Goal: Contribute content

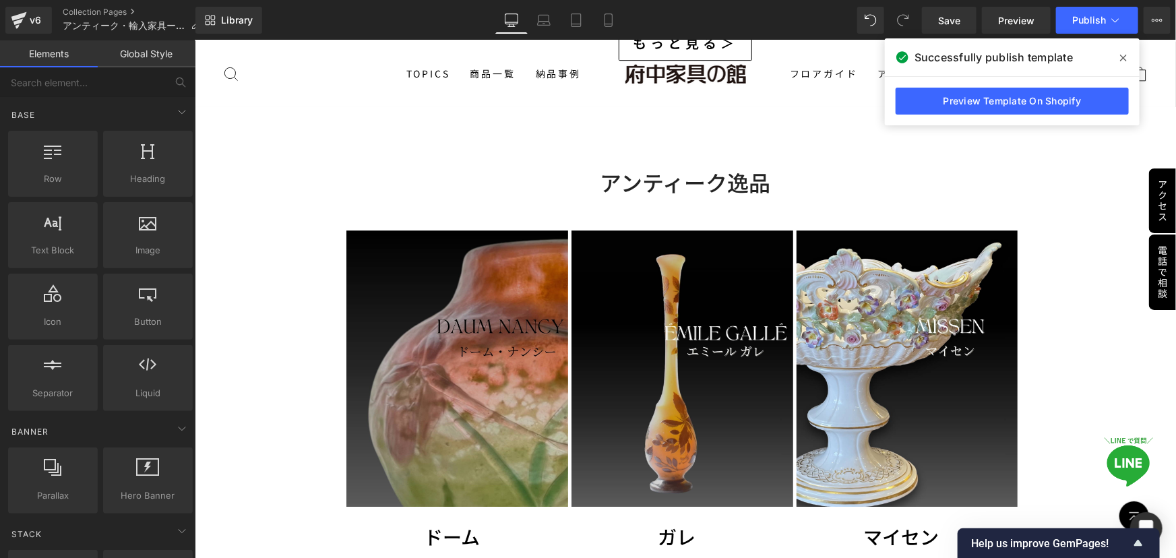
scroll to position [4716, 0]
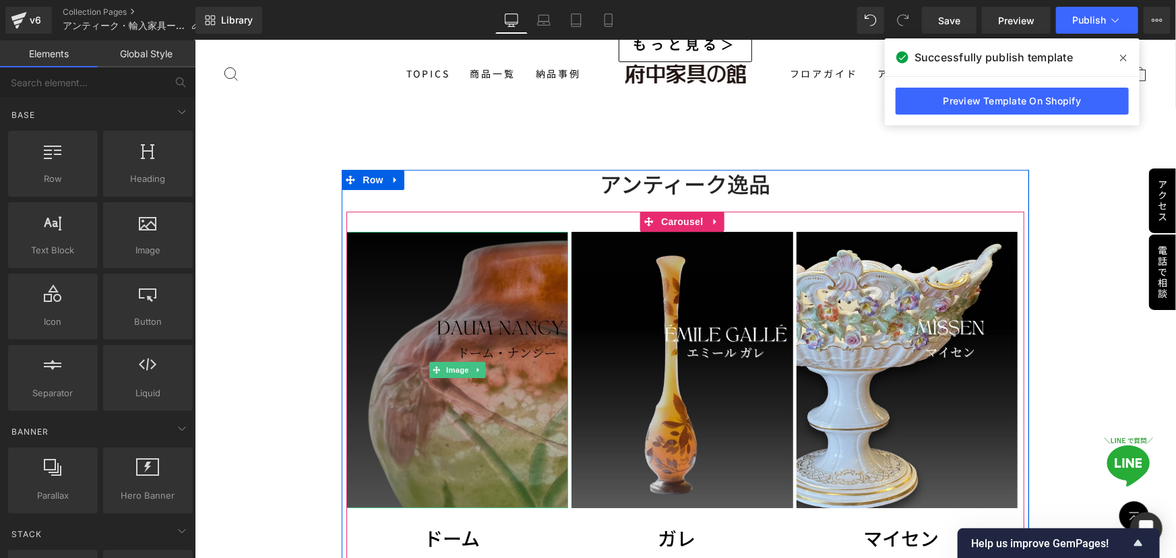
click at [364, 329] on img at bounding box center [457, 369] width 222 height 277
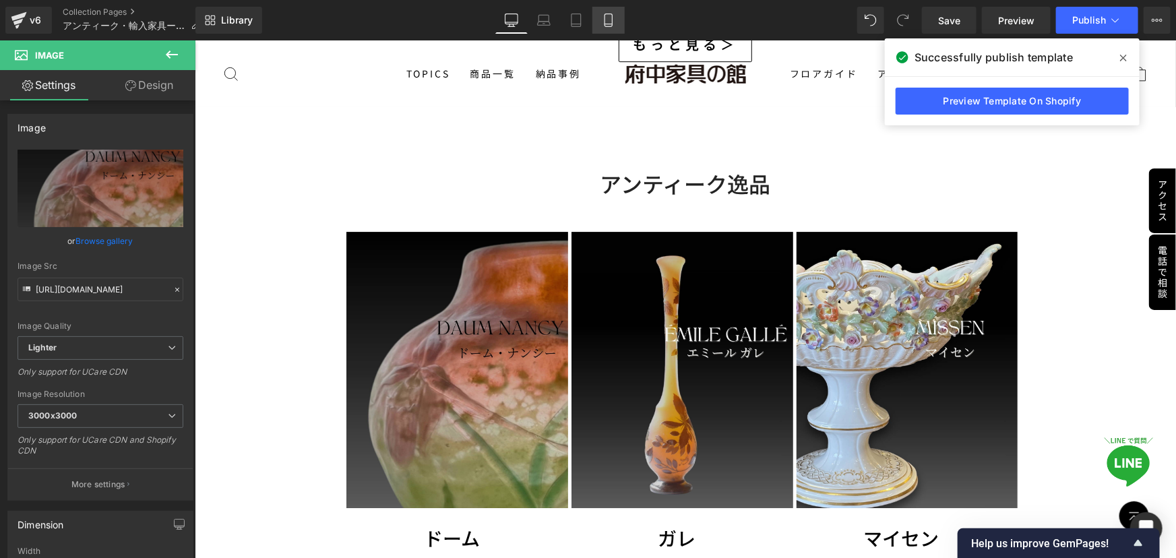
click at [612, 17] on icon at bounding box center [608, 19] width 13 height 13
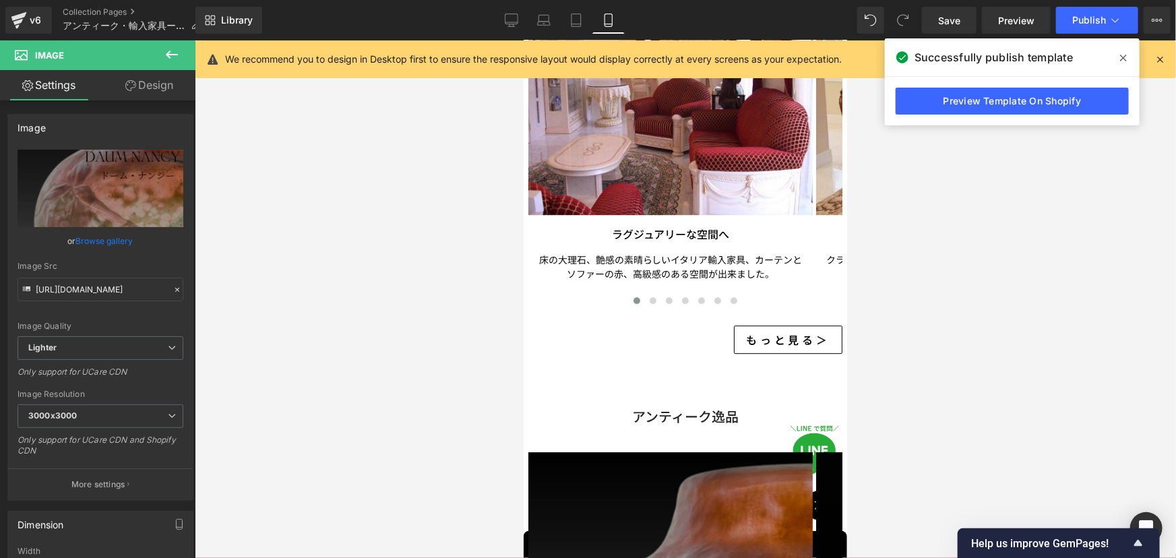
scroll to position [4436, 0]
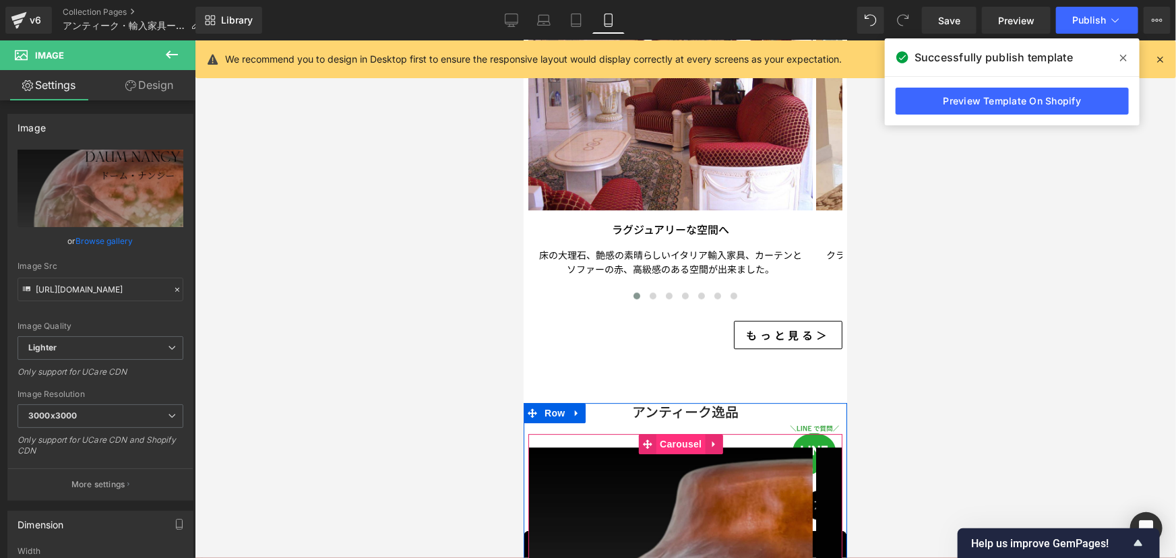
drag, startPoint x: 687, startPoint y: 326, endPoint x: 681, endPoint y: 334, distance: 10.0
click at [688, 433] on span "Carousel" at bounding box center [680, 443] width 49 height 20
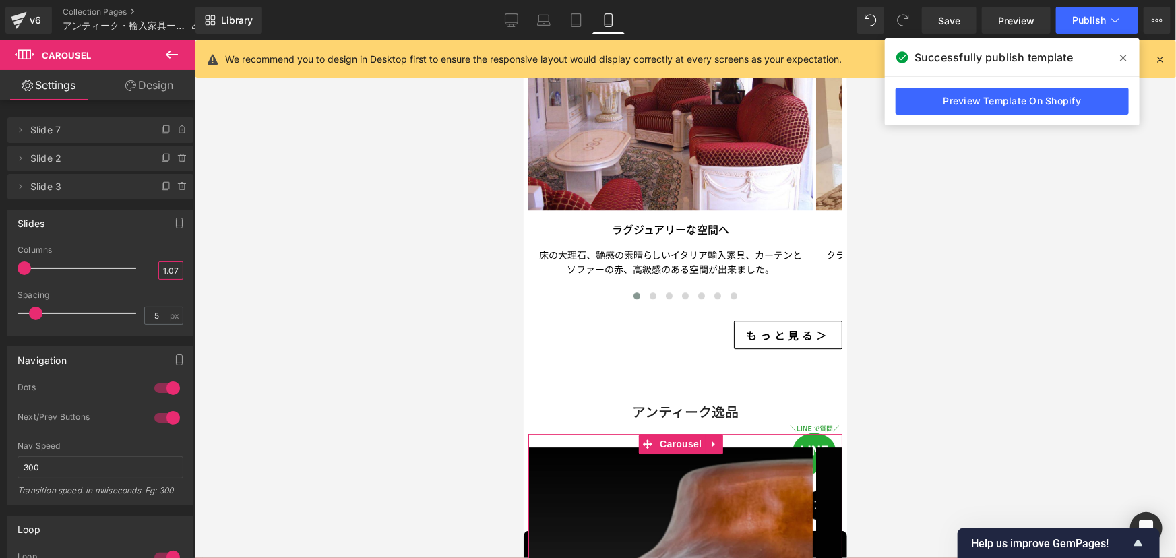
scroll to position [0, 0]
drag, startPoint x: 164, startPoint y: 271, endPoint x: 178, endPoint y: 276, distance: 15.1
click at [178, 276] on div "1.07" at bounding box center [170, 270] width 25 height 18
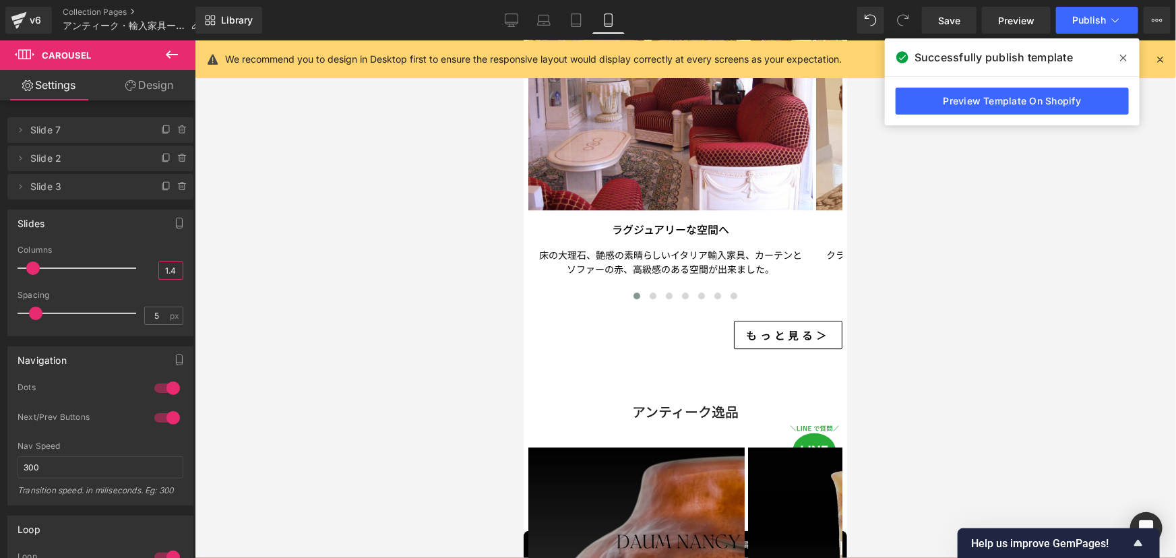
type input "1.4"
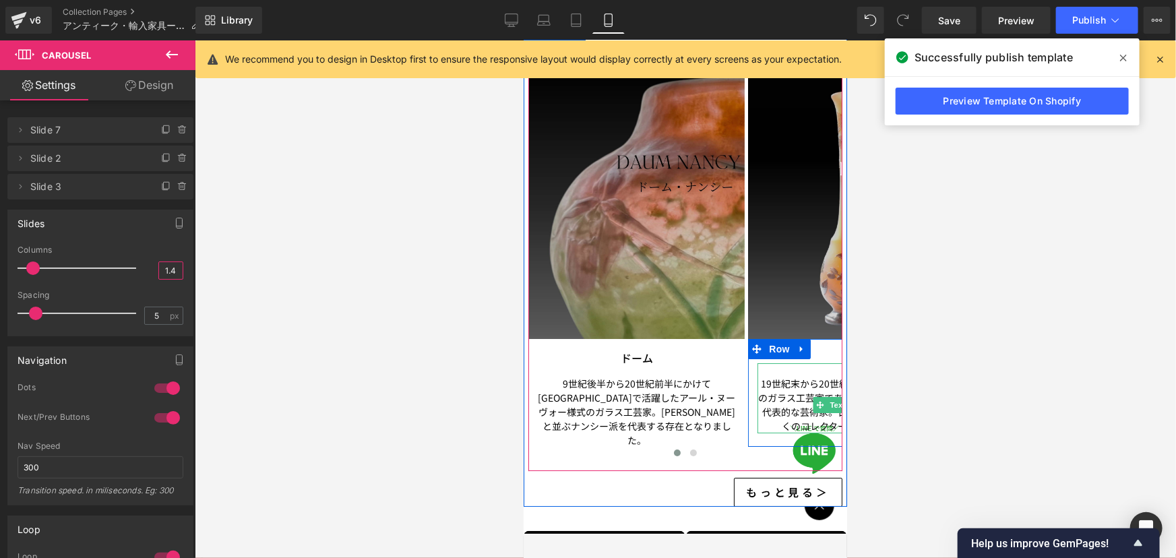
scroll to position [4926, 0]
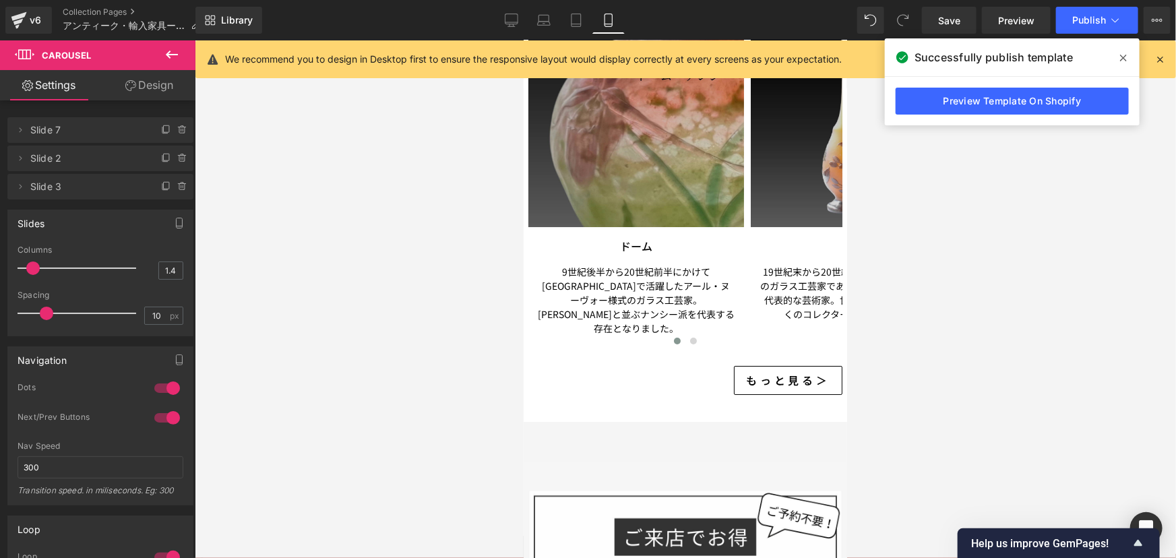
drag, startPoint x: 28, startPoint y: 312, endPoint x: 39, endPoint y: 315, distance: 11.9
click at [40, 315] on span at bounding box center [46, 313] width 13 height 13
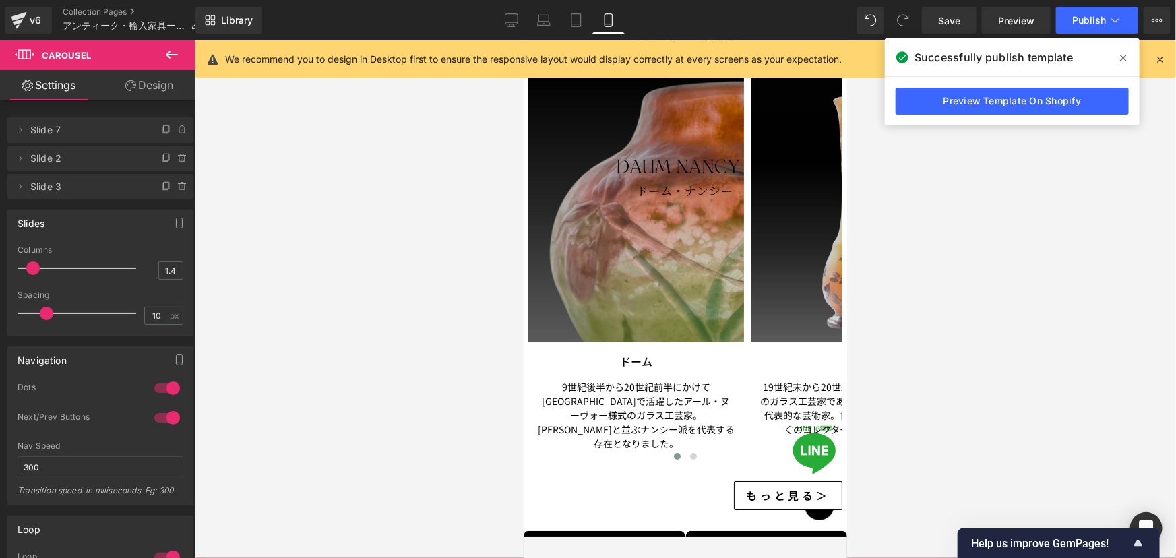
scroll to position [4743, 0]
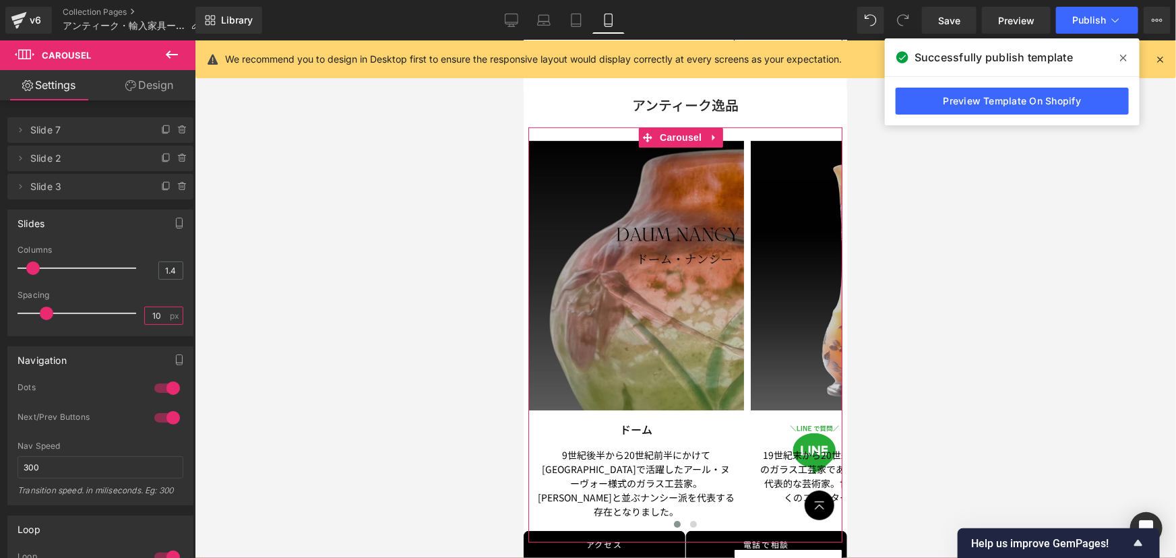
click at [161, 313] on input "10" at bounding box center [157, 315] width 24 height 17
type input "15"
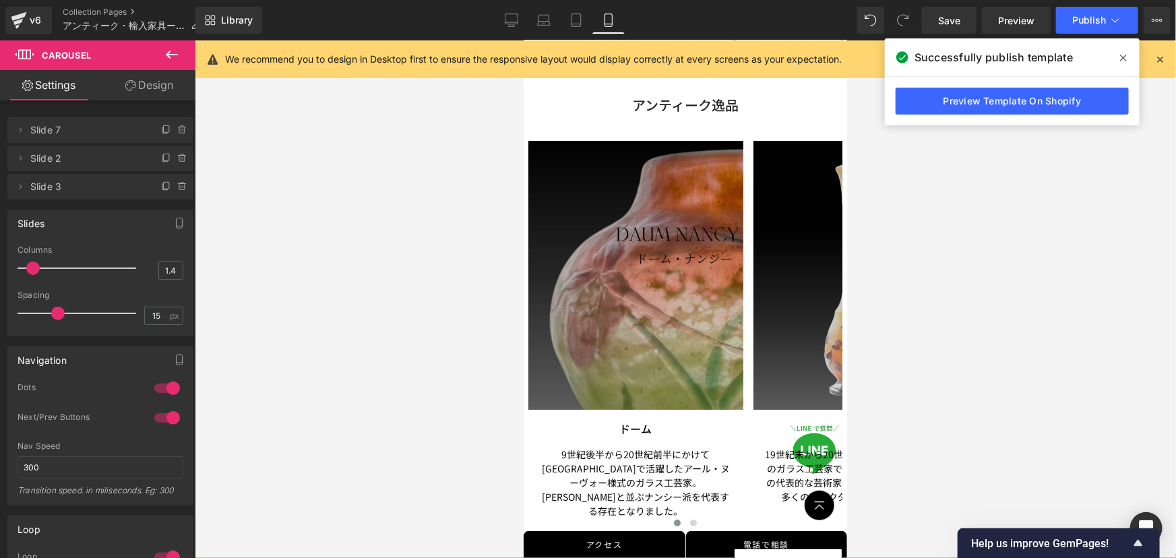
click at [299, 335] on div at bounding box center [685, 298] width 981 height 517
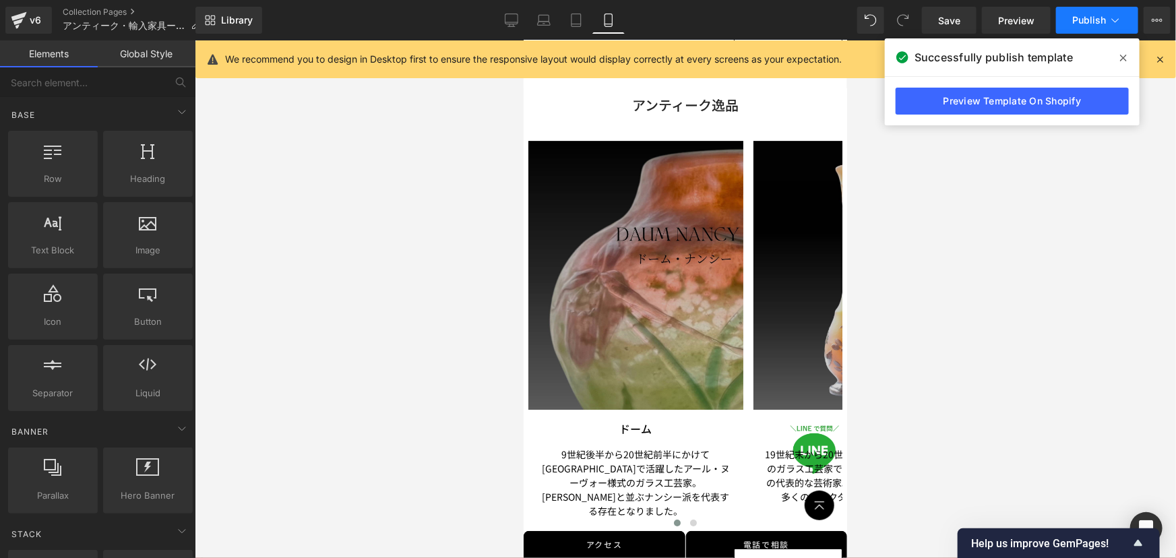
click at [1083, 16] on span "Publish" at bounding box center [1089, 20] width 34 height 11
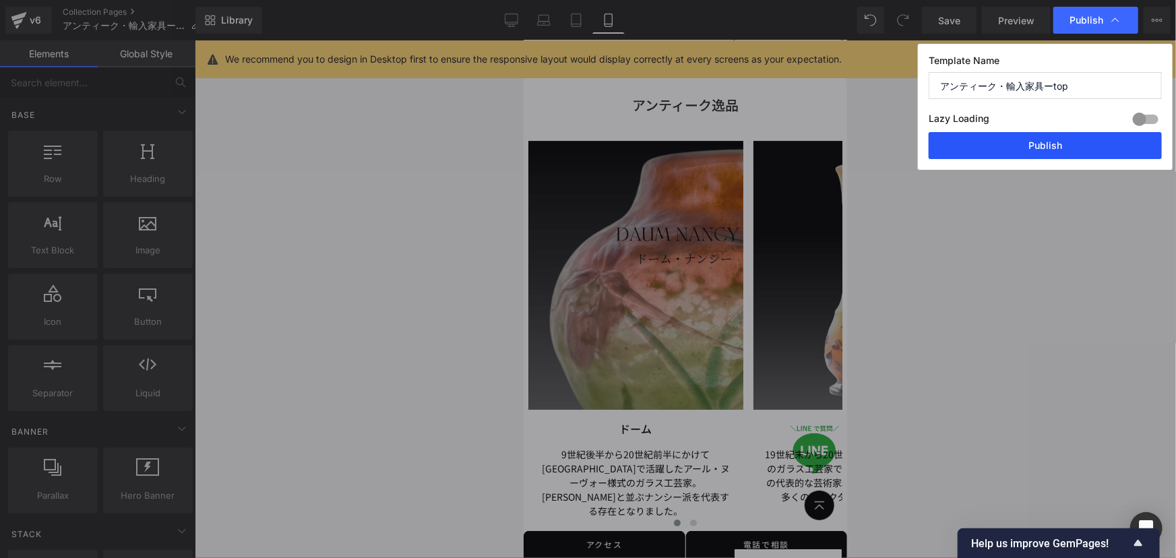
click at [1055, 147] on button "Publish" at bounding box center [1044, 145] width 233 height 27
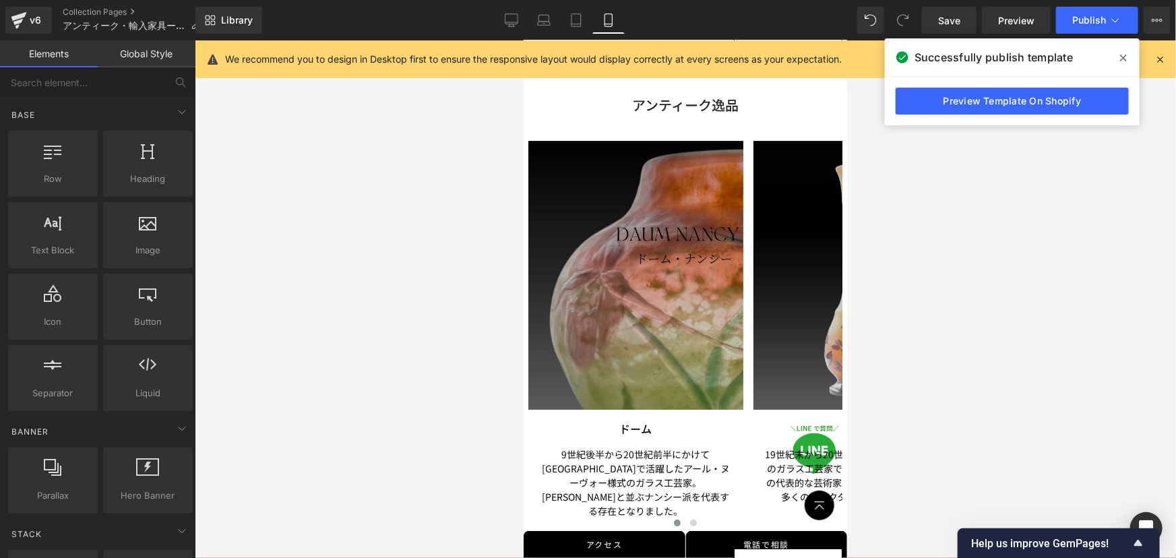
click at [1005, 306] on div at bounding box center [685, 298] width 981 height 517
click at [1083, 18] on span "Publish" at bounding box center [1089, 20] width 34 height 11
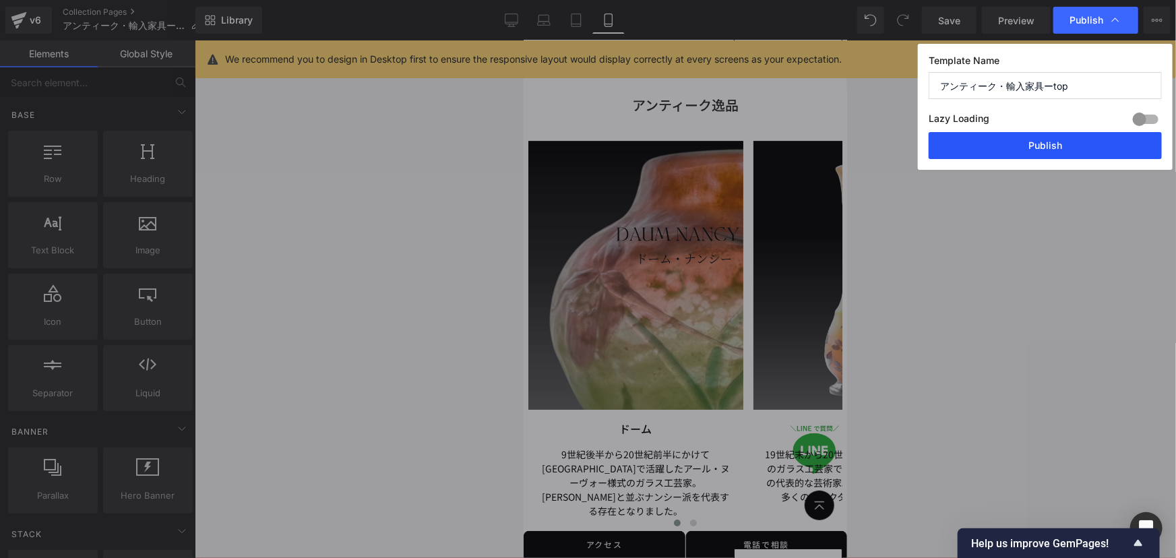
click at [1054, 152] on button "Publish" at bounding box center [1044, 145] width 233 height 27
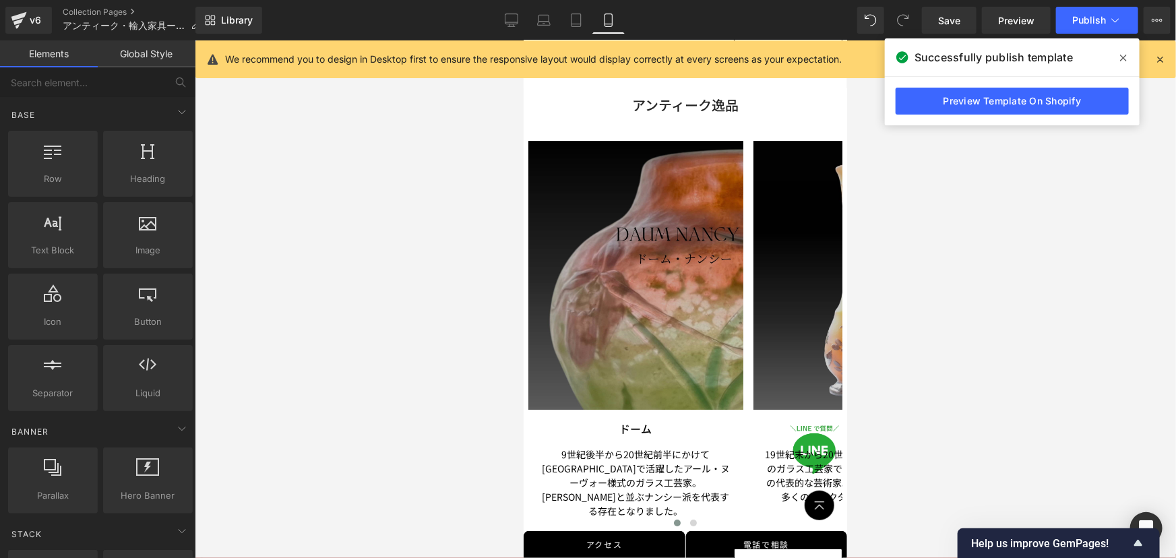
click at [363, 182] on div at bounding box center [685, 298] width 981 height 517
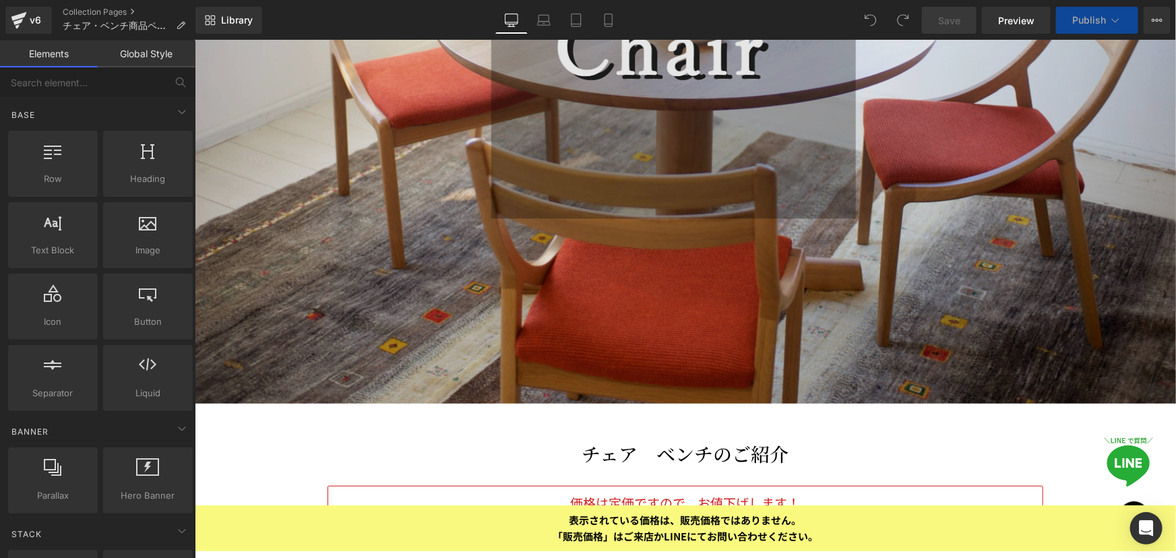
scroll to position [490, 0]
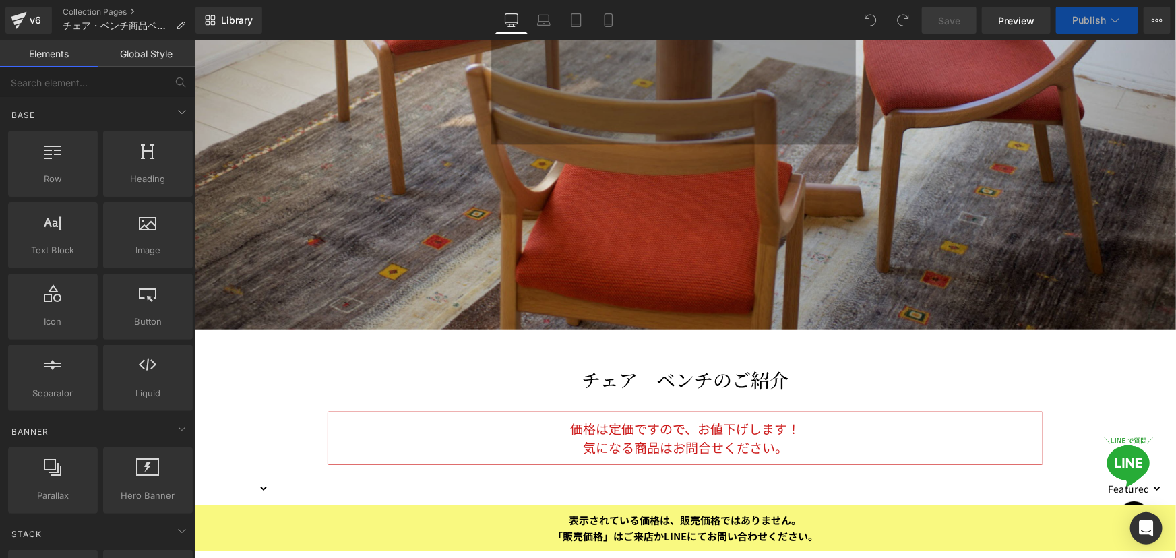
click at [557, 212] on img at bounding box center [684, 2] width 981 height 653
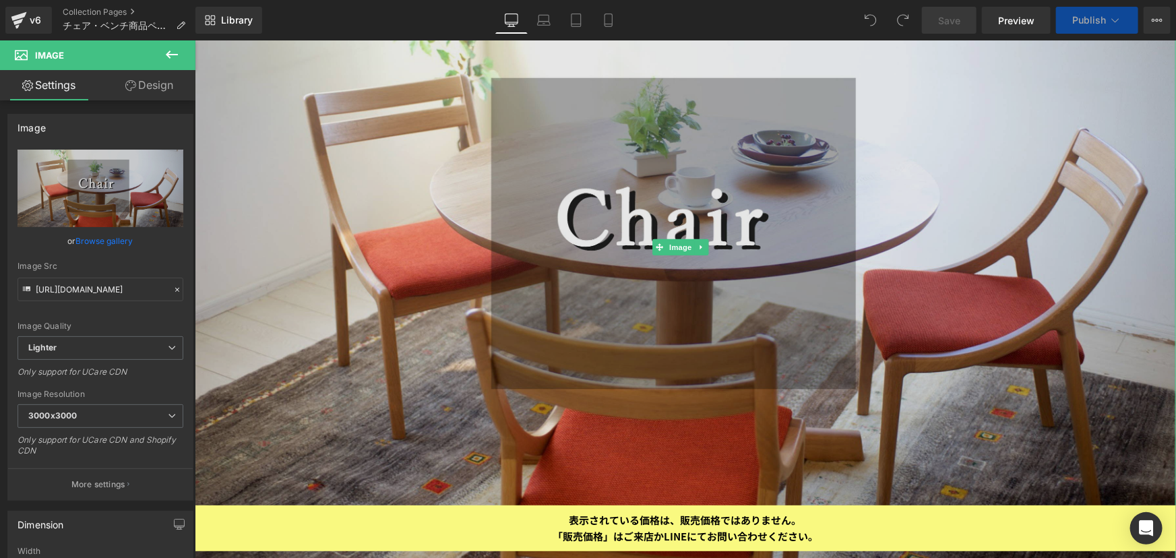
scroll to position [245, 0]
click at [507, 334] on img at bounding box center [684, 247] width 981 height 653
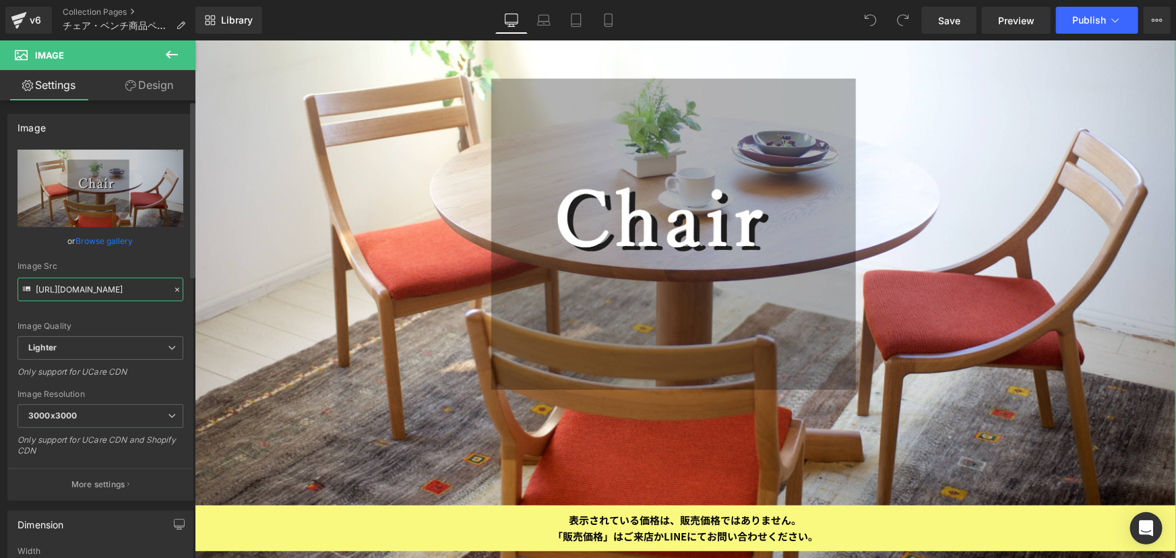
click at [134, 282] on input "https://ucarecdn.com/f8af040a-06b0-4ead-b47a-2e190160590a/-/format/auto/-/previ…" at bounding box center [101, 290] width 166 height 24
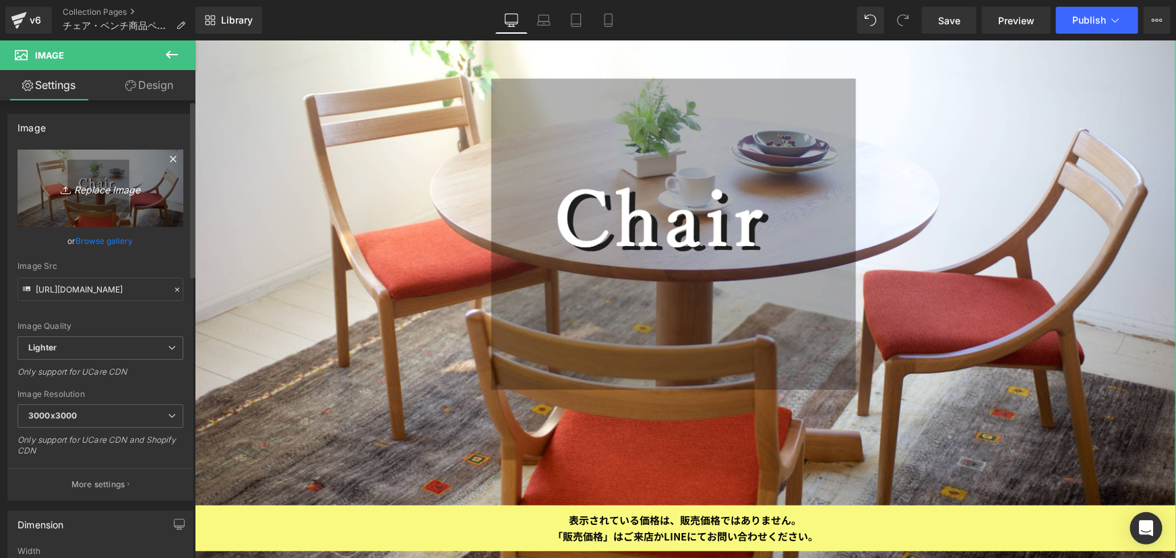
click at [95, 200] on link "Replace Image" at bounding box center [101, 188] width 166 height 77
type input "C:\fakepath\Chair.png"
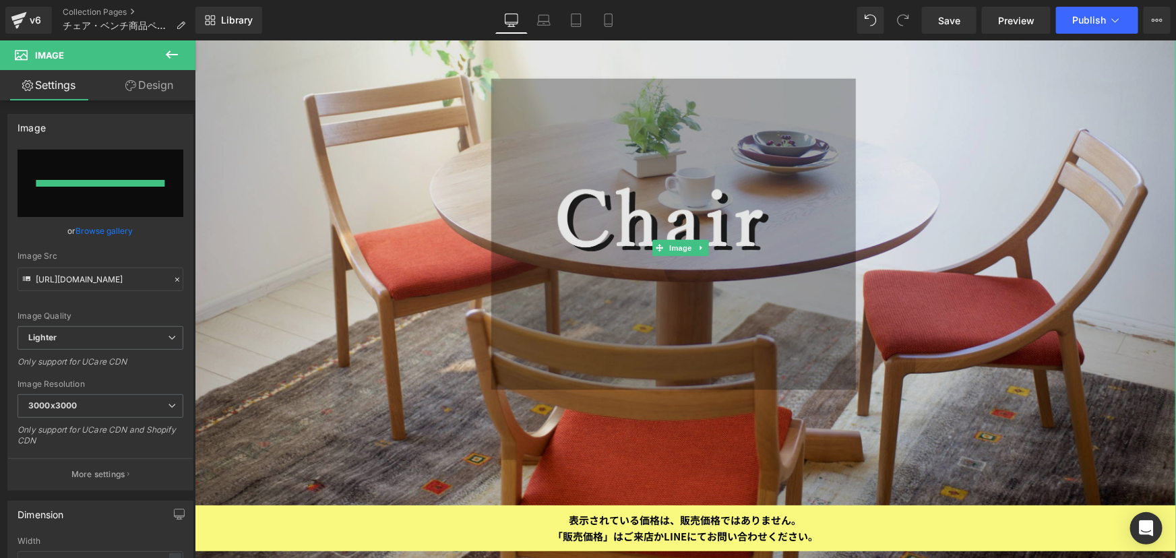
type input "https://ucarecdn.com/3944e69c-a1fe-47c1-ba15-fbe616ec210a/-/format/auto/-/previ…"
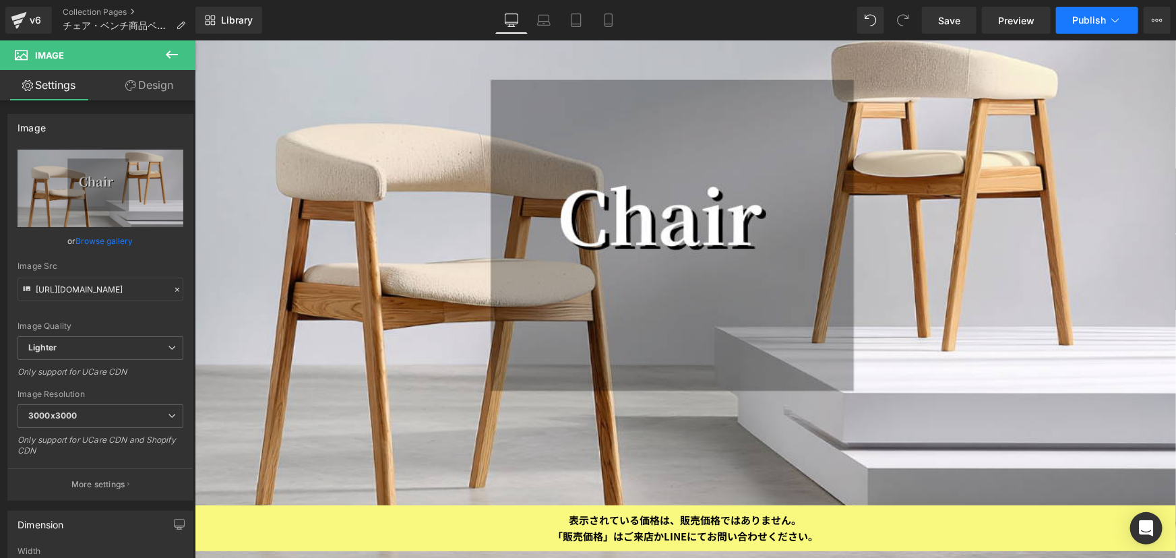
click at [1095, 15] on span "Publish" at bounding box center [1089, 20] width 34 height 11
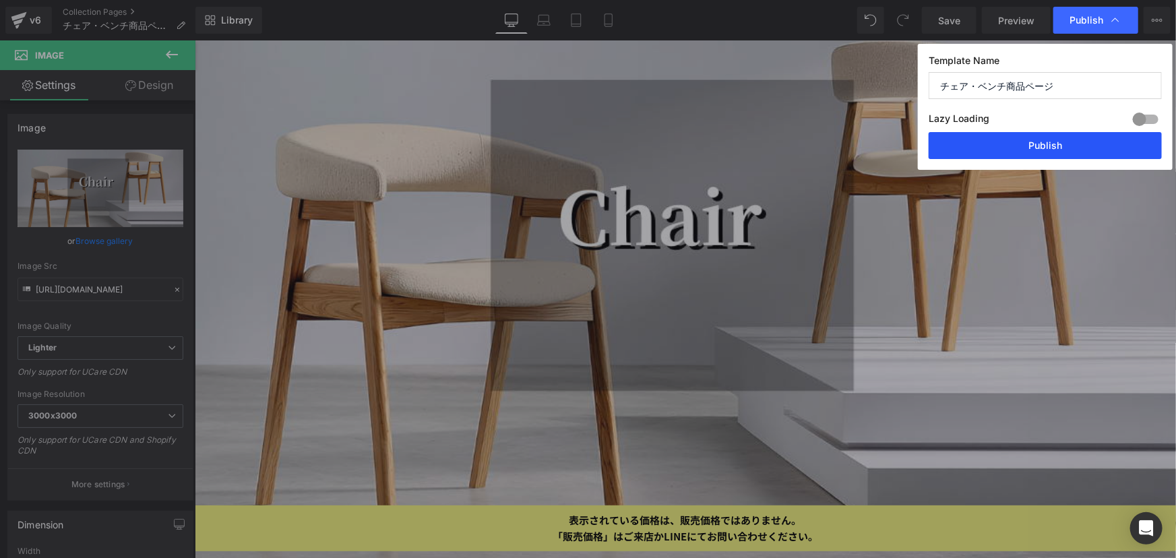
click at [1085, 146] on button "Publish" at bounding box center [1044, 145] width 233 height 27
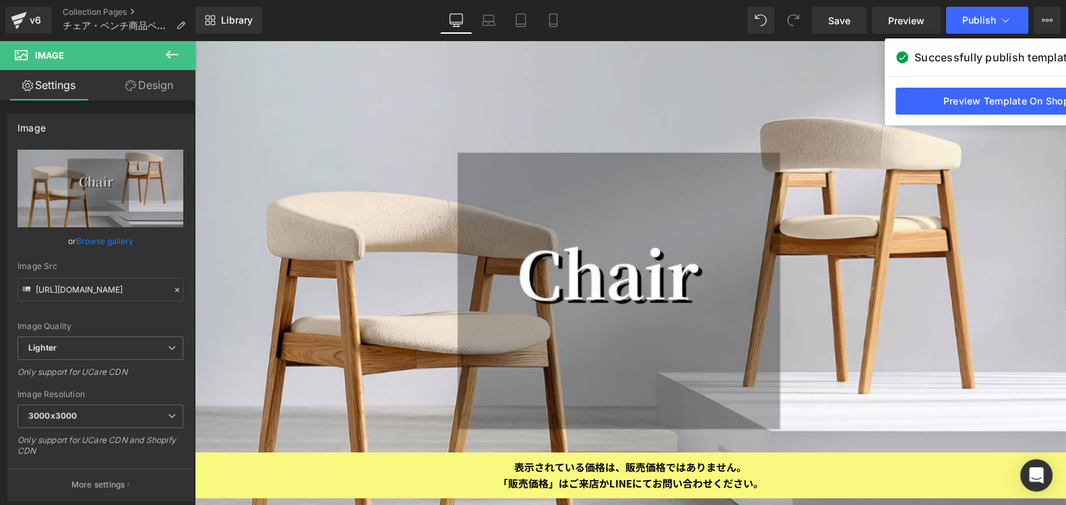
scroll to position [0, 0]
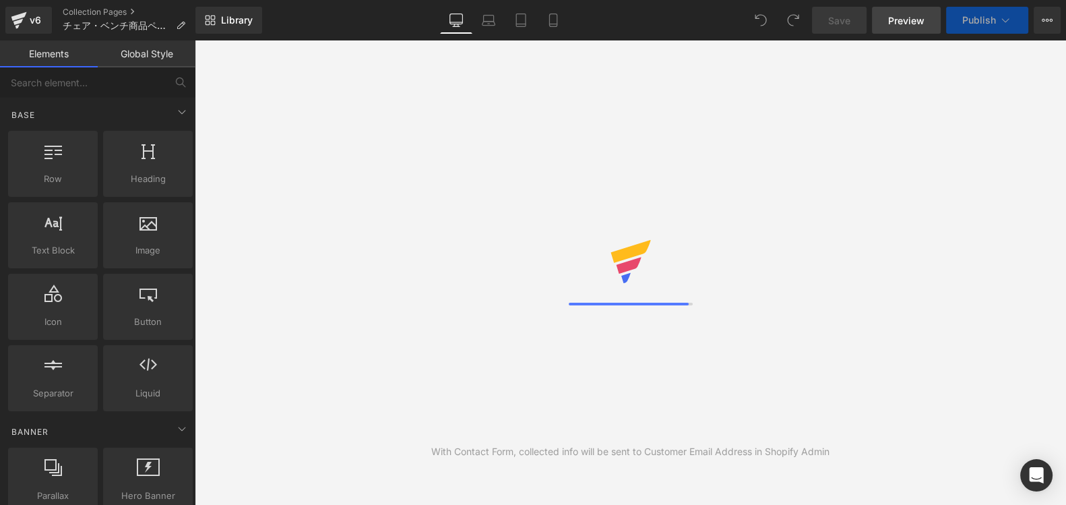
click at [924, 17] on span "Preview" at bounding box center [906, 20] width 36 height 14
